Goal: Information Seeking & Learning: Learn about a topic

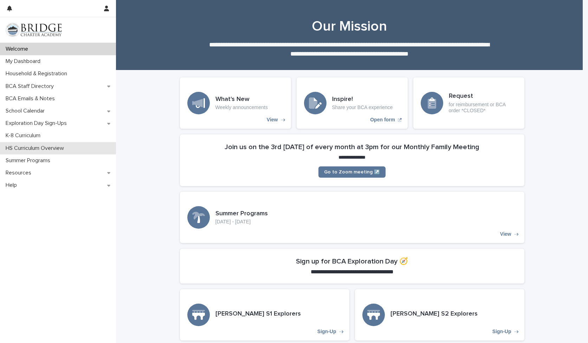
click at [36, 149] on p "HS Curriculum Overview" at bounding box center [36, 148] width 67 height 7
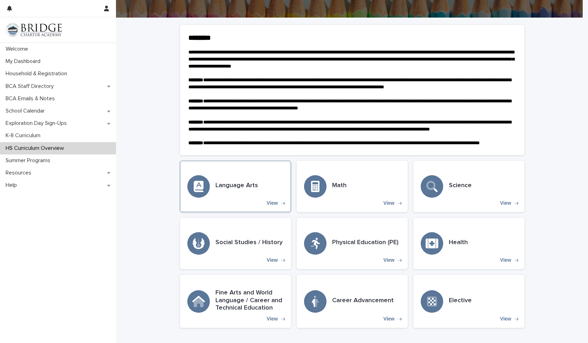
scroll to position [106, 0]
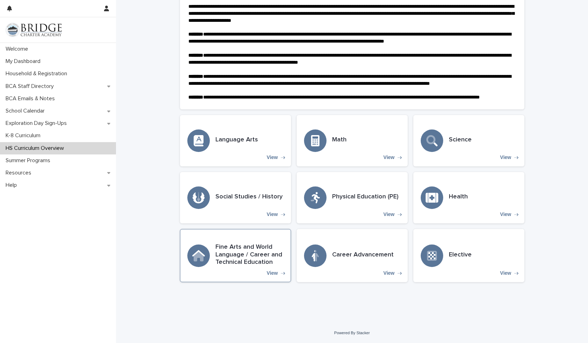
click at [223, 268] on div "Fine Arts and World Language / Career and Technical Education View" at bounding box center [235, 255] width 111 height 53
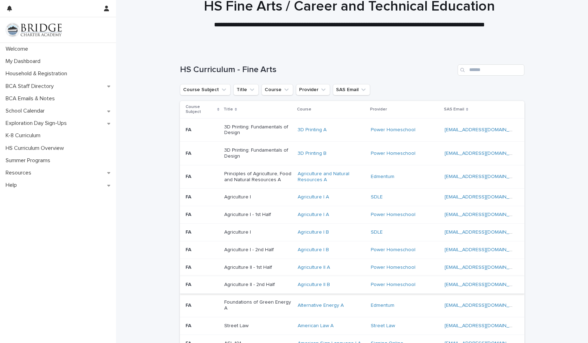
scroll to position [11, 0]
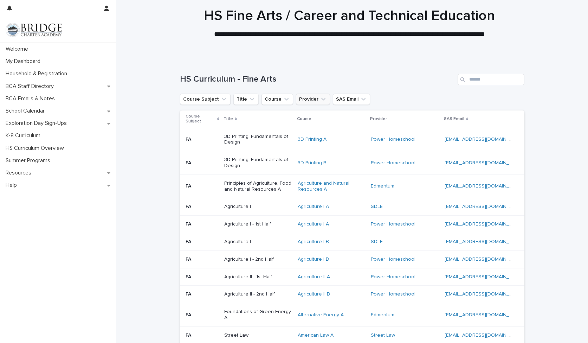
click at [317, 102] on button "Provider" at bounding box center [313, 99] width 34 height 11
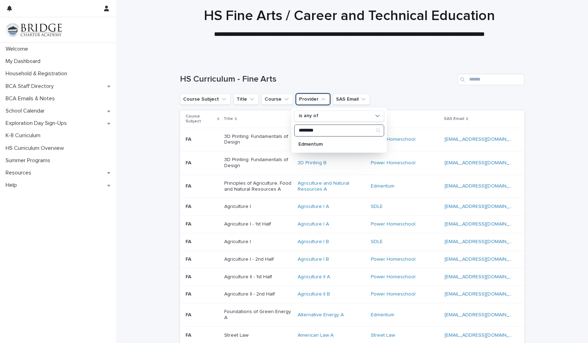
type input "********"
click at [307, 147] on div "Edmentum" at bounding box center [339, 144] width 90 height 11
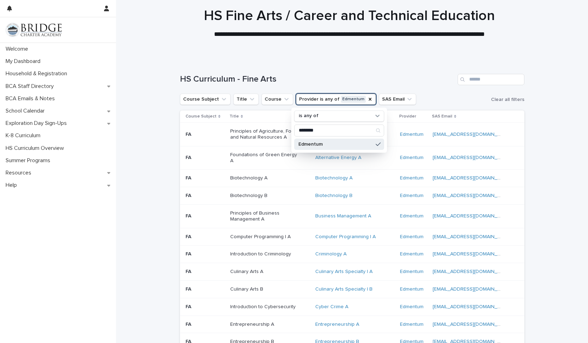
click at [332, 60] on div "HS Curriculum - Fine Arts" at bounding box center [352, 77] width 345 height 34
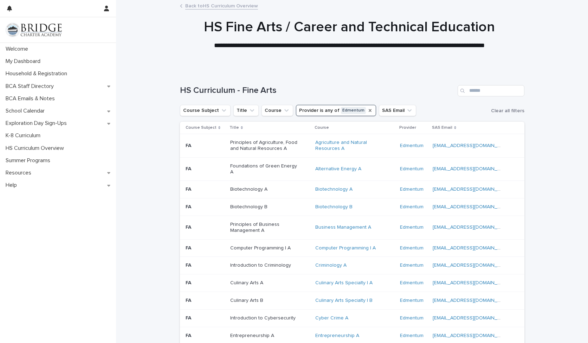
click at [369, 110] on icon "Provider" at bounding box center [370, 110] width 3 height 3
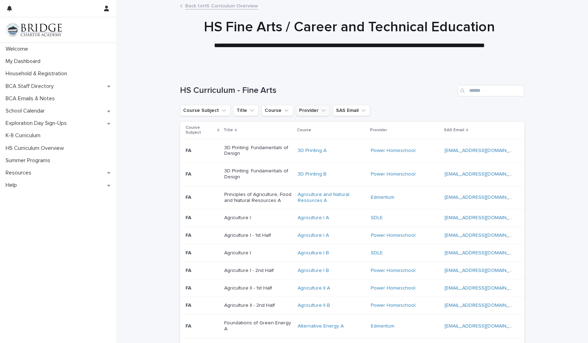
click at [307, 114] on button "Provider" at bounding box center [313, 110] width 34 height 11
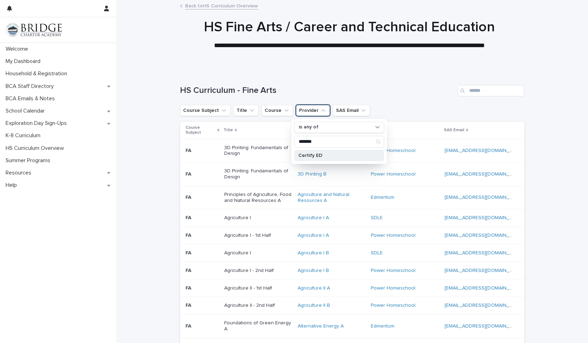
type input "*******"
click at [310, 154] on p "Certify ED" at bounding box center [335, 155] width 75 height 5
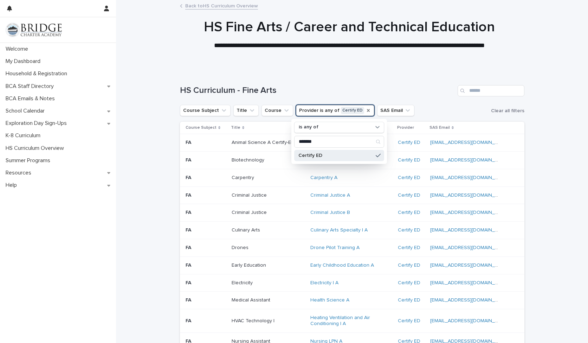
click at [159, 152] on div "Loading... Saving… Loading... Saving… HS Curriculum - Fine Arts Course Subject …" at bounding box center [352, 284] width 472 height 426
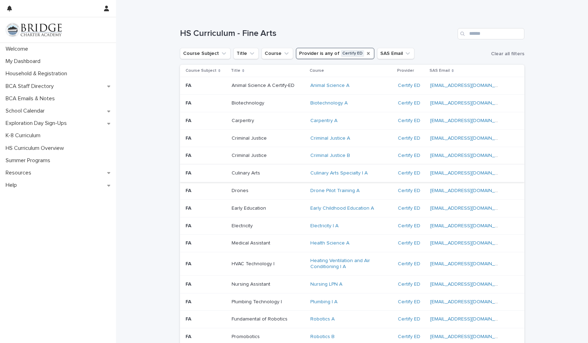
scroll to position [49, 0]
